Goal: Information Seeking & Learning: Learn about a topic

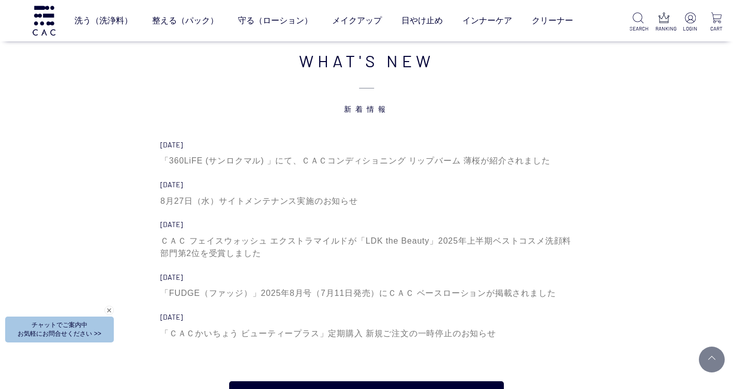
scroll to position [3363, 0]
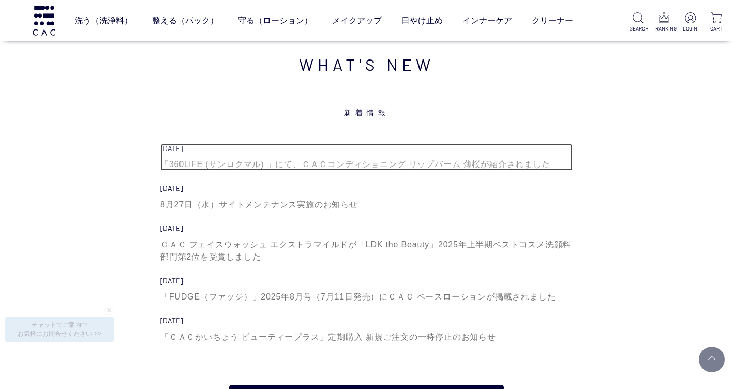
click at [236, 165] on div "「360LiFE (サンロクマル) 」にて、ＣＡＣコンディショニング リップバーム 薄桜が紹介されました" at bounding box center [366, 164] width 412 height 12
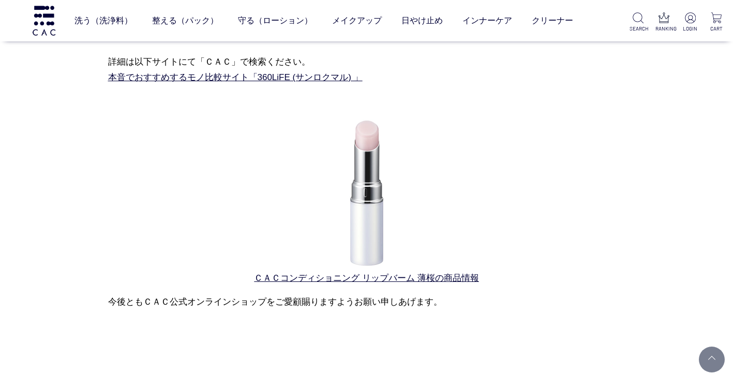
scroll to position [103, 0]
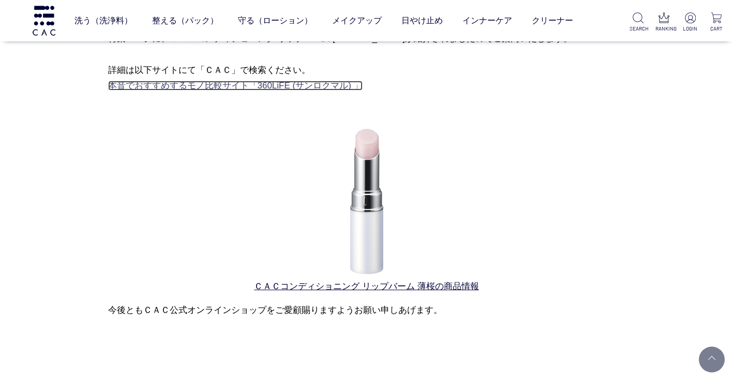
click at [188, 88] on link "本音でおすすめするモノ比較サイト「360LiFE (サンロクマル) 」" at bounding box center [235, 86] width 255 height 10
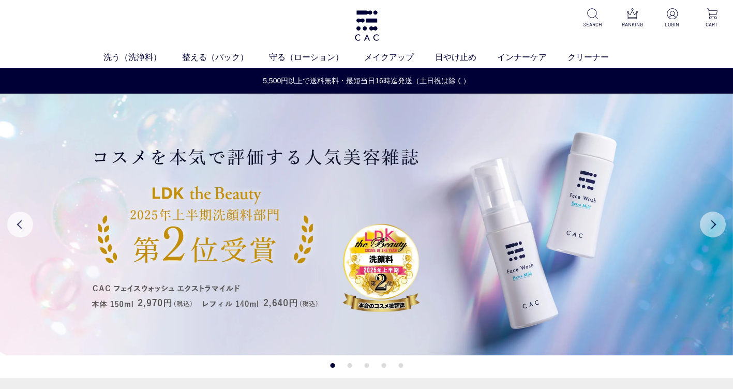
click at [712, 228] on button "Next" at bounding box center [713, 225] width 26 height 26
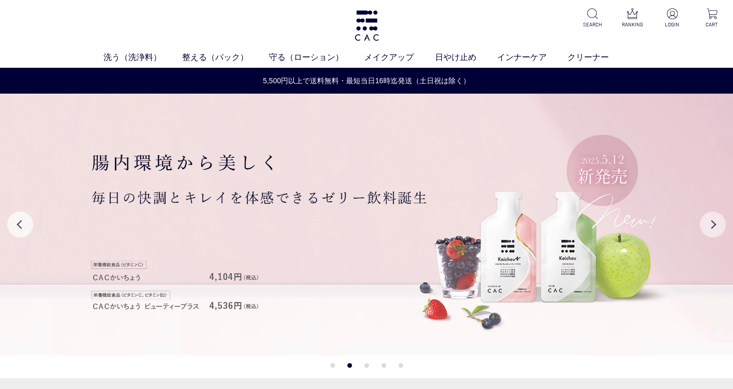
click at [706, 227] on button "Next" at bounding box center [713, 225] width 26 height 26
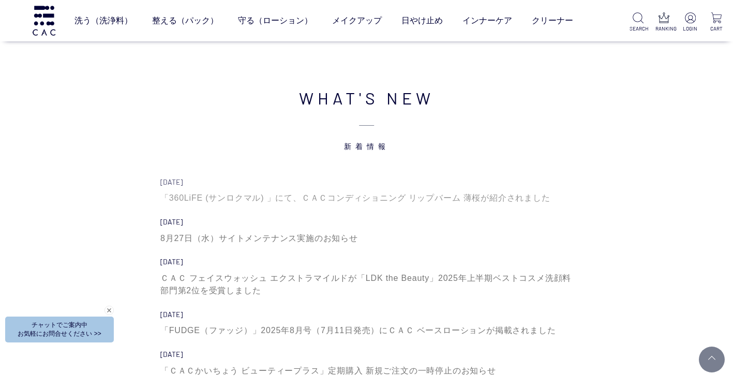
scroll to position [3312, 0]
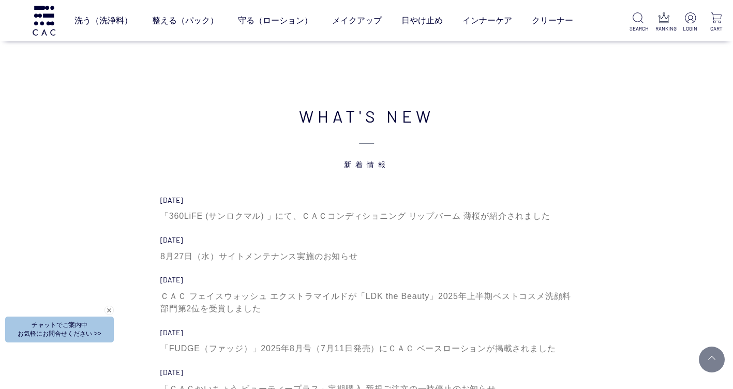
drag, startPoint x: 201, startPoint y: 166, endPoint x: 194, endPoint y: 131, distance: 35.0
click at [194, 132] on span "新着情報" at bounding box center [367, 148] width 550 height 41
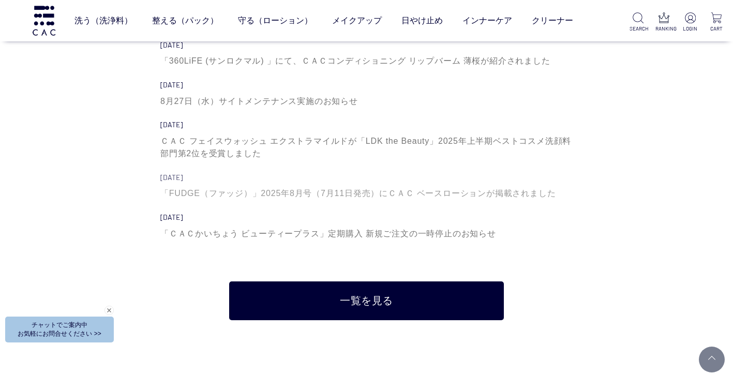
scroll to position [3415, 0]
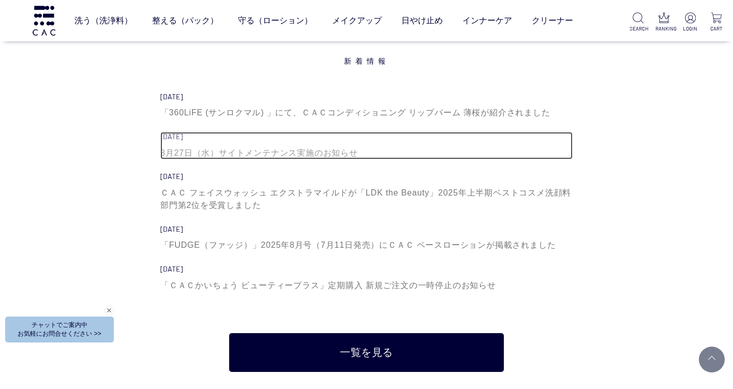
click at [254, 151] on div "8月27日（水）サイトメンテナンス実施のお知らせ" at bounding box center [366, 153] width 412 height 12
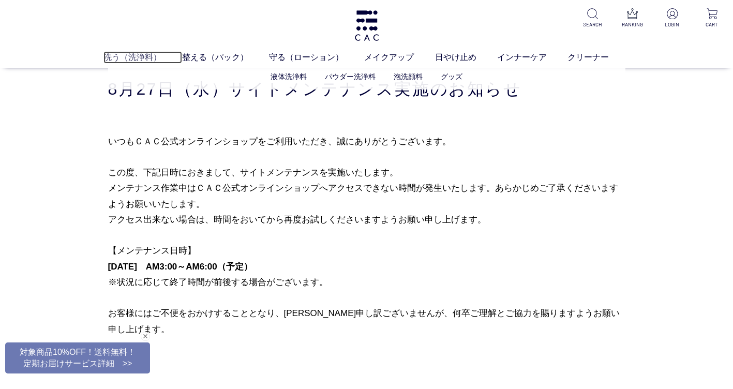
click at [117, 54] on link "洗う（洗浄料）" at bounding box center [142, 57] width 79 height 12
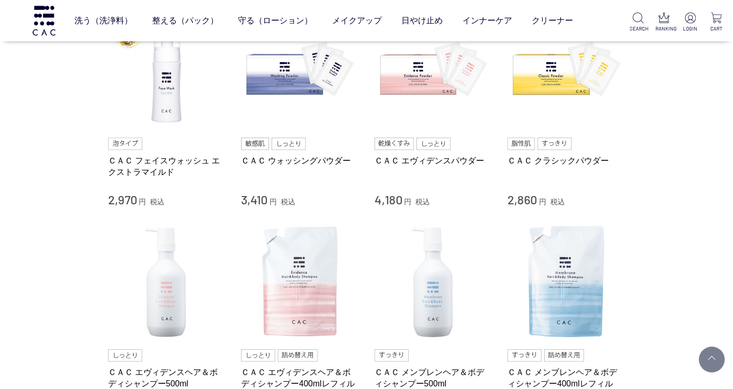
scroll to position [259, 0]
